Goal: Task Accomplishment & Management: Manage account settings

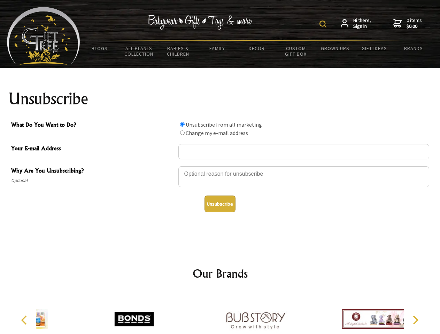
click at [324, 24] on img at bounding box center [322, 24] width 7 height 7
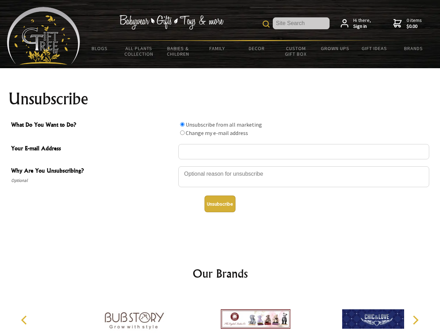
click at [220, 166] on div at bounding box center [303, 178] width 251 height 24
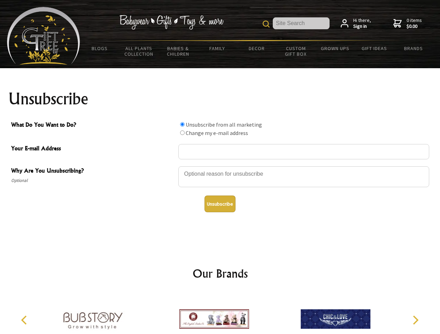
click at [182, 124] on input "What Do You Want to Do?" at bounding box center [182, 124] width 5 height 5
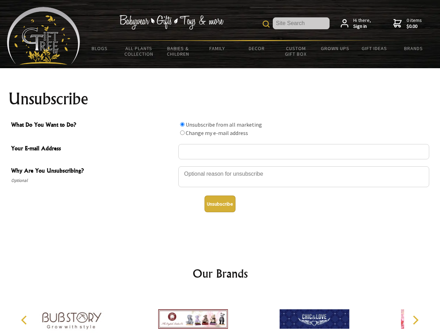
click at [182, 133] on input "What Do You Want to Do?" at bounding box center [182, 133] width 5 height 5
radio input "true"
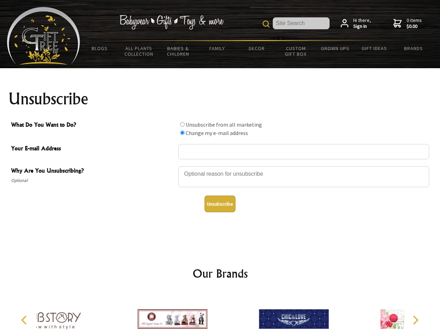
click at [220, 204] on button "Unsubscribe" at bounding box center [219, 204] width 31 height 17
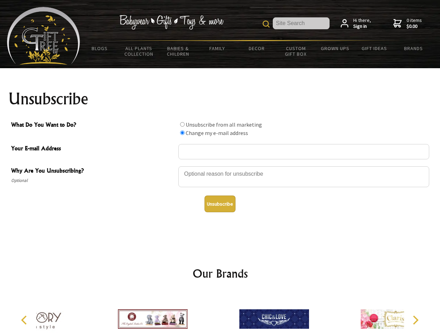
click at [220, 314] on div at bounding box center [273, 320] width 121 height 54
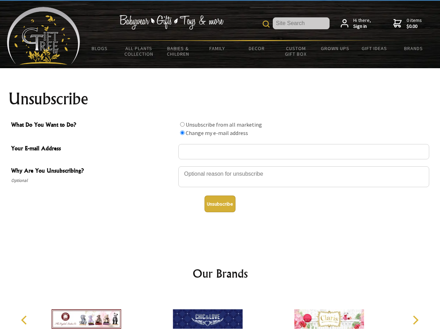
click at [25, 320] on icon "Previous" at bounding box center [24, 320] width 9 height 9
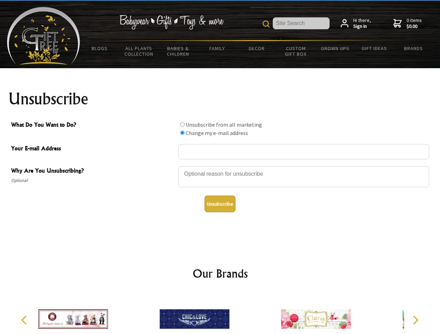
click at [415, 320] on icon "Next" at bounding box center [414, 320] width 9 height 9
